Goal: Ask a question

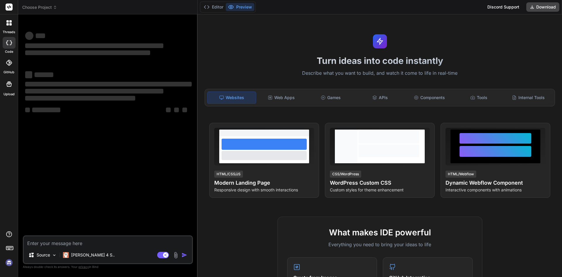
type textarea "x"
paste textarea "TorGuard VPN need admin access everytime so i want admin access for my project …"
type textarea "TorGuard VPN need admin access everytime so i want admin access for my project …"
type textarea "x"
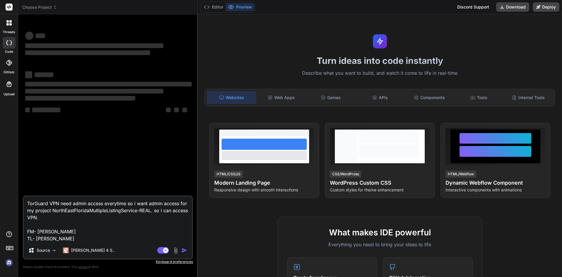
type textarea "TorGuard VPN need admin access everytime so i want admin access for my project …"
type textarea "x"
type textarea "TorGuard VPN need admin access everytime so i want admin access for my project …"
type textarea "x"
type textarea "TorGuard VPN need admin access everytime so i want admin access for my project …"
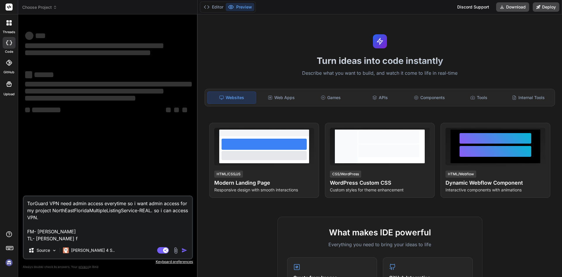
type textarea "x"
type textarea "TorGuard VPN need admin access everytime so i want admin access for my project …"
type textarea "x"
type textarea "TorGuard VPN need admin access everytime so i want admin access for my project …"
type textarea "x"
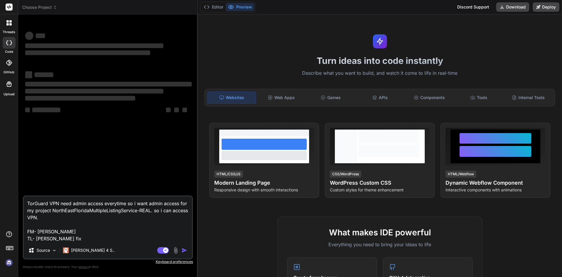
type textarea "TorGuard VPN need admin access everytime so i want admin access for my project …"
type textarea "x"
type textarea "TorGuard VPN need admin access everytime so i want admin access for my project …"
type textarea "x"
type textarea "TorGuard VPN need admin access everytime so i want admin access for my project …"
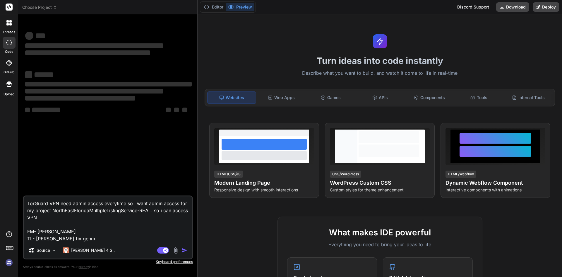
type textarea "x"
type textarea "TorGuard VPN need admin access everytime so i want admin access for my project …"
type textarea "x"
type textarea "TorGuard VPN need admin access everytime so i want admin access for my project …"
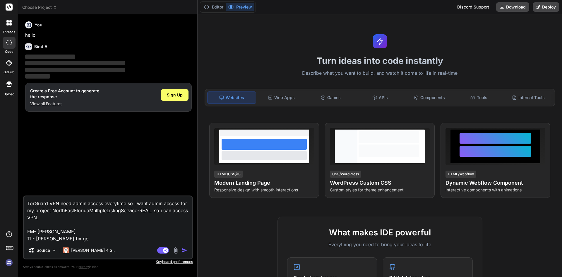
type textarea "x"
type textarea "TorGuard VPN need admin access everytime so i want admin access for my project …"
type textarea "x"
type textarea "TorGuard VPN need admin access everytime so i want admin access for my project …"
type textarea "x"
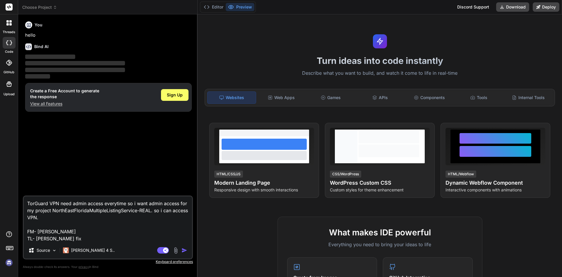
type textarea "TorGuard VPN need admin access everytime so i want admin access for my project …"
type textarea "x"
type textarea "TorGuard VPN need admin access everytime so i want admin access for my project …"
type textarea "x"
type textarea "TorGuard VPN need admin access everytime so i want admin access for my project …"
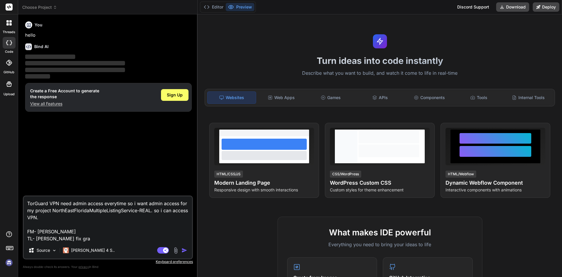
type textarea "x"
type textarea "TorGuard VPN need admin access everytime so i want admin access for my project …"
type textarea "x"
type textarea "TorGuard VPN need admin access everytime so i want admin access for my project …"
type textarea "x"
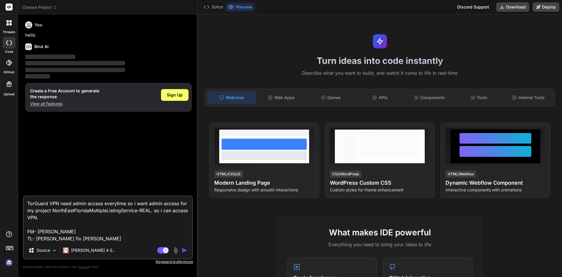
type textarea "TorGuard VPN need admin access everytime so i want admin access for my project …"
type textarea "x"
type textarea "TorGuard VPN need admin access everytime so i want admin access for my project …"
type textarea "x"
type textarea "TorGuard VPN need admin access everytime so i want admin access for my project …"
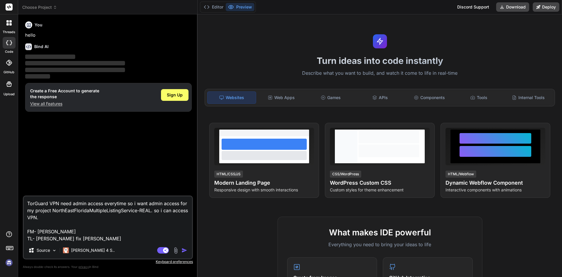
click at [186, 250] on img "button" at bounding box center [185, 250] width 6 height 6
click at [182, 248] on img "button" at bounding box center [185, 250] width 6 height 6
click at [159, 233] on textarea "TorGuard VPN need admin access everytime so i want admin access for my project …" at bounding box center [108, 219] width 168 height 46
click at [182, 250] on img "button" at bounding box center [185, 250] width 6 height 6
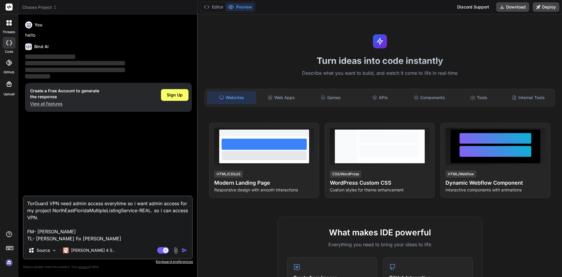
click at [182, 250] on img "button" at bounding box center [185, 250] width 6 height 6
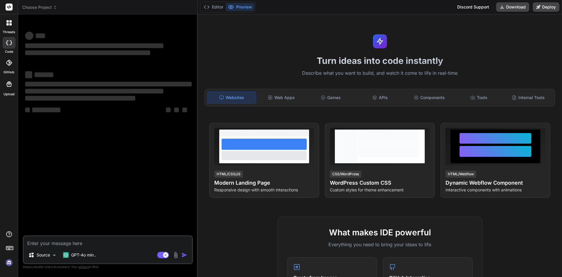
type textarea "x"
type textarea "TorGuard VPN need admin access everytime so i want admin access for my project …"
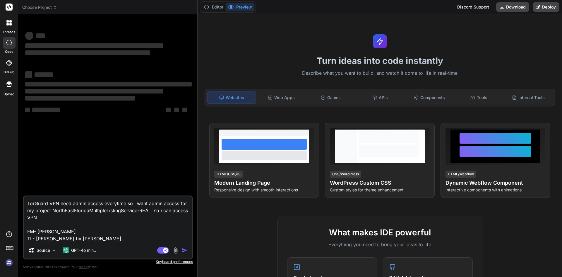
type textarea "x"
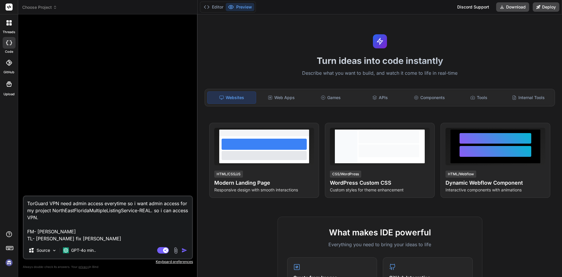
type textarea "TorGuard VPN need admin access everytime so i want admin access for my project …"
click at [182, 250] on img "button" at bounding box center [185, 250] width 6 height 6
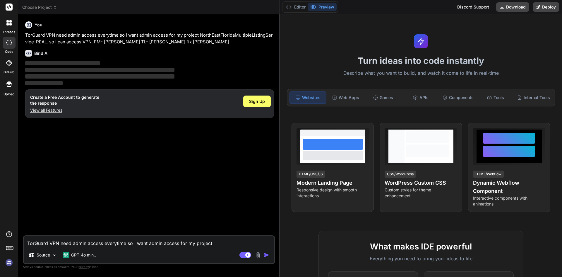
type textarea "x"
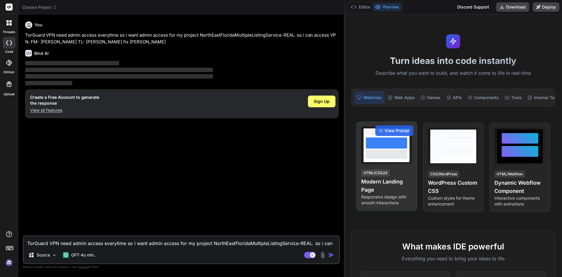
drag, startPoint x: 197, startPoint y: 154, endPoint x: 356, endPoint y: 153, distance: 159.0
click at [356, 153] on div "Choose Project Created with Pixso. Bind AI Web Search Created with Pixso. Code …" at bounding box center [290, 138] width 544 height 277
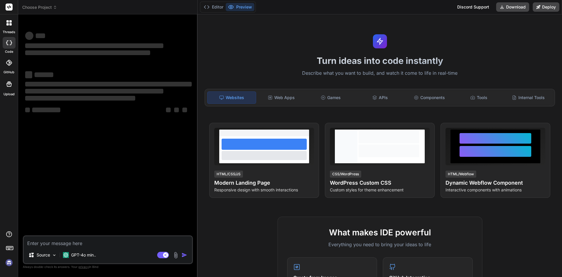
type textarea "x"
type textarea "c"
type textarea "x"
type textarea "c"
type textarea "x"
